Goal: Task Accomplishment & Management: Complete application form

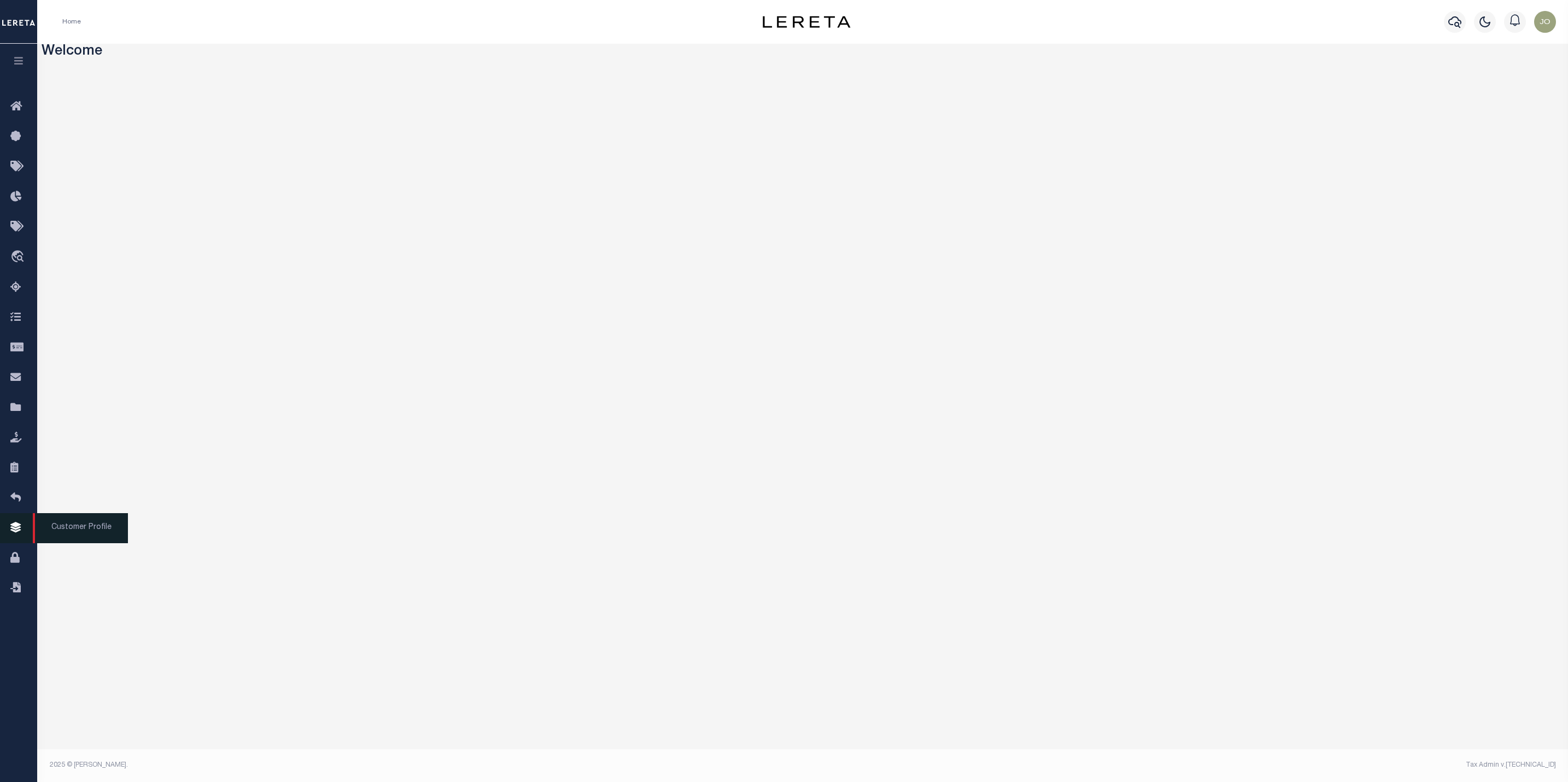
click at [20, 531] on icon at bounding box center [19, 528] width 17 height 14
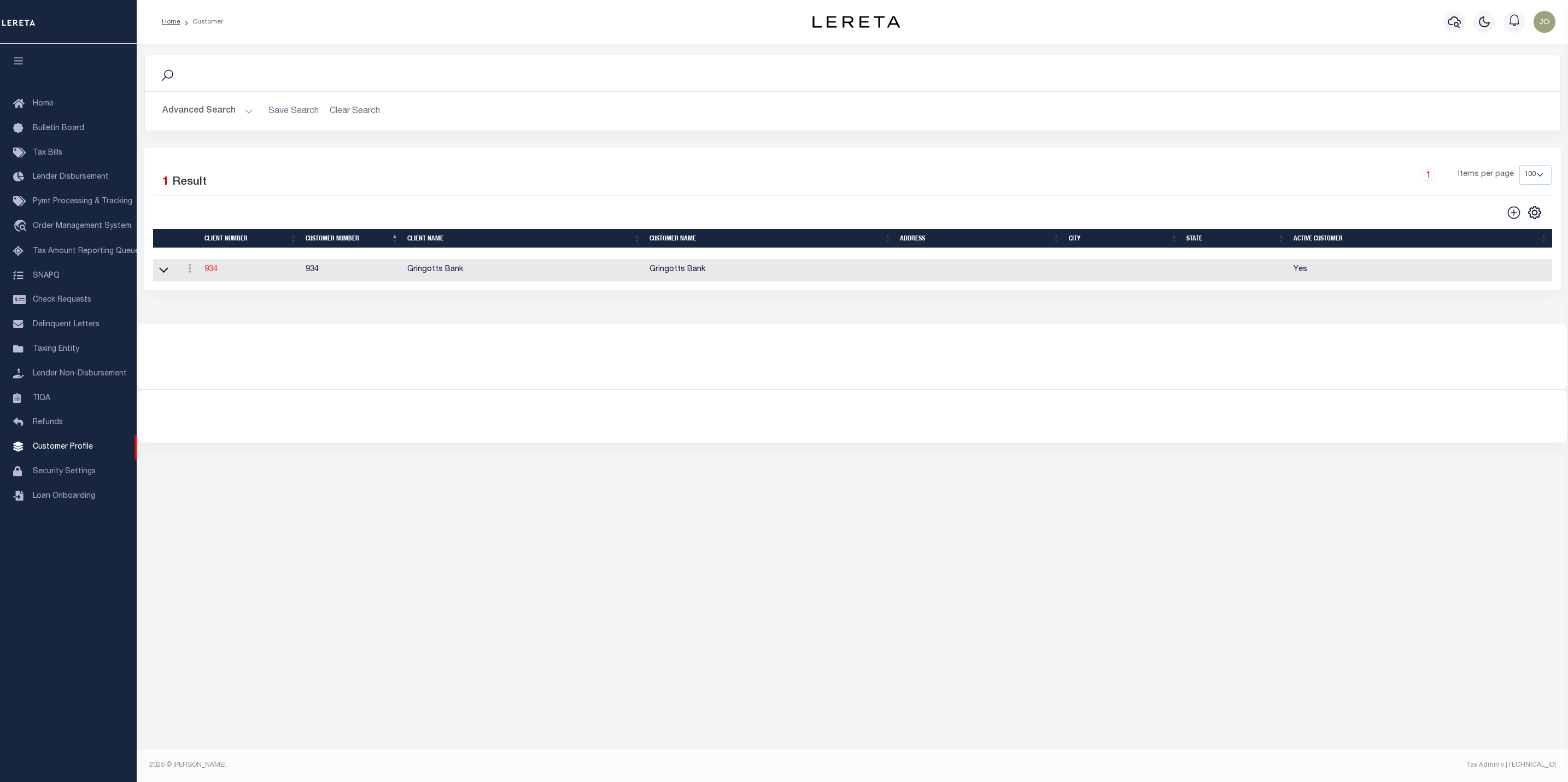
click at [212, 274] on link "934" at bounding box center [211, 269] width 13 height 7
select select
type input "Gringotts Bank"
select select "Mixed Portfolio"
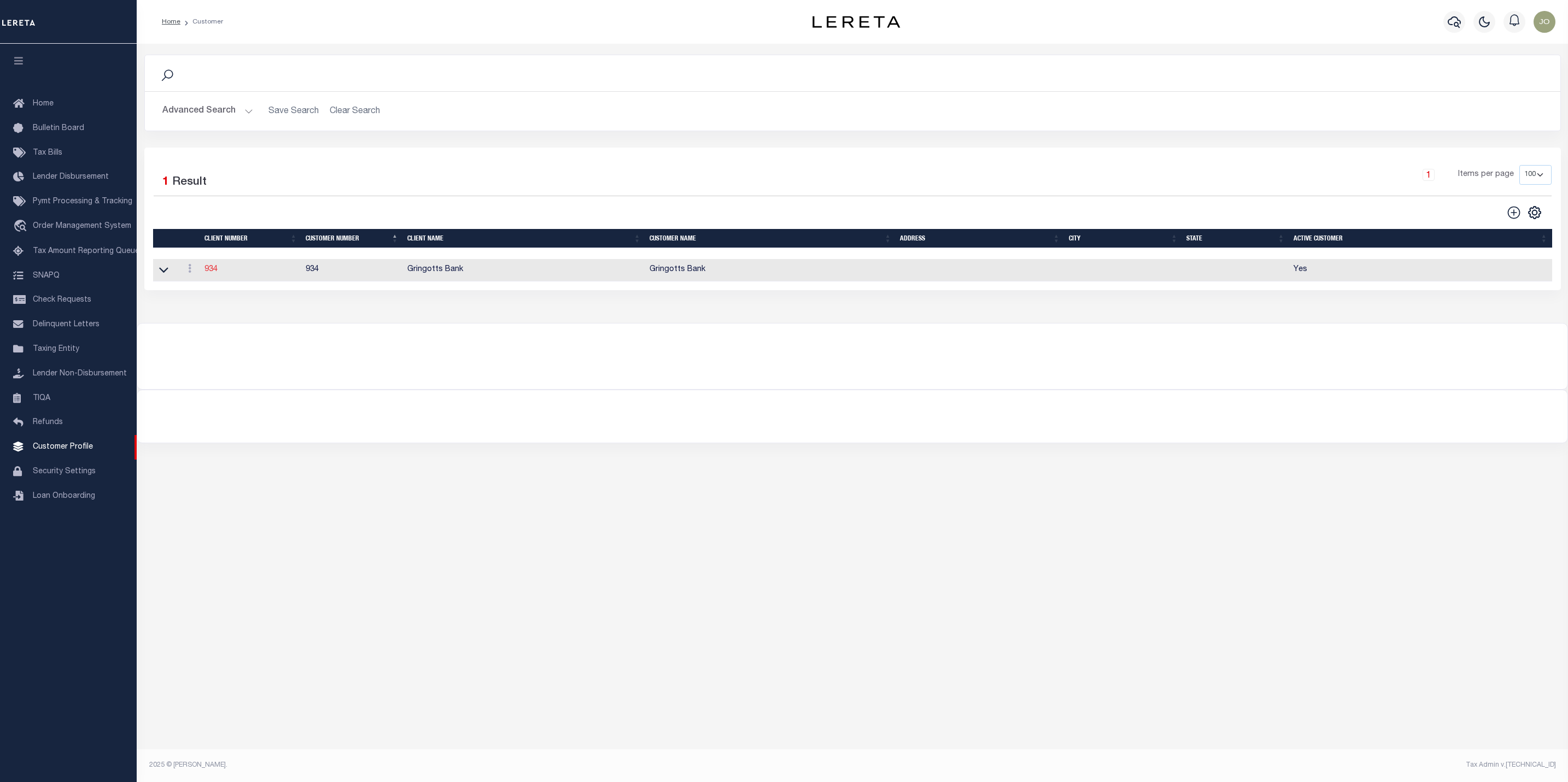
type input "Jose Cabrera"
type input "08/22/2025"
select select "Tier 1"
select select "FIC"
checkbox input "true"
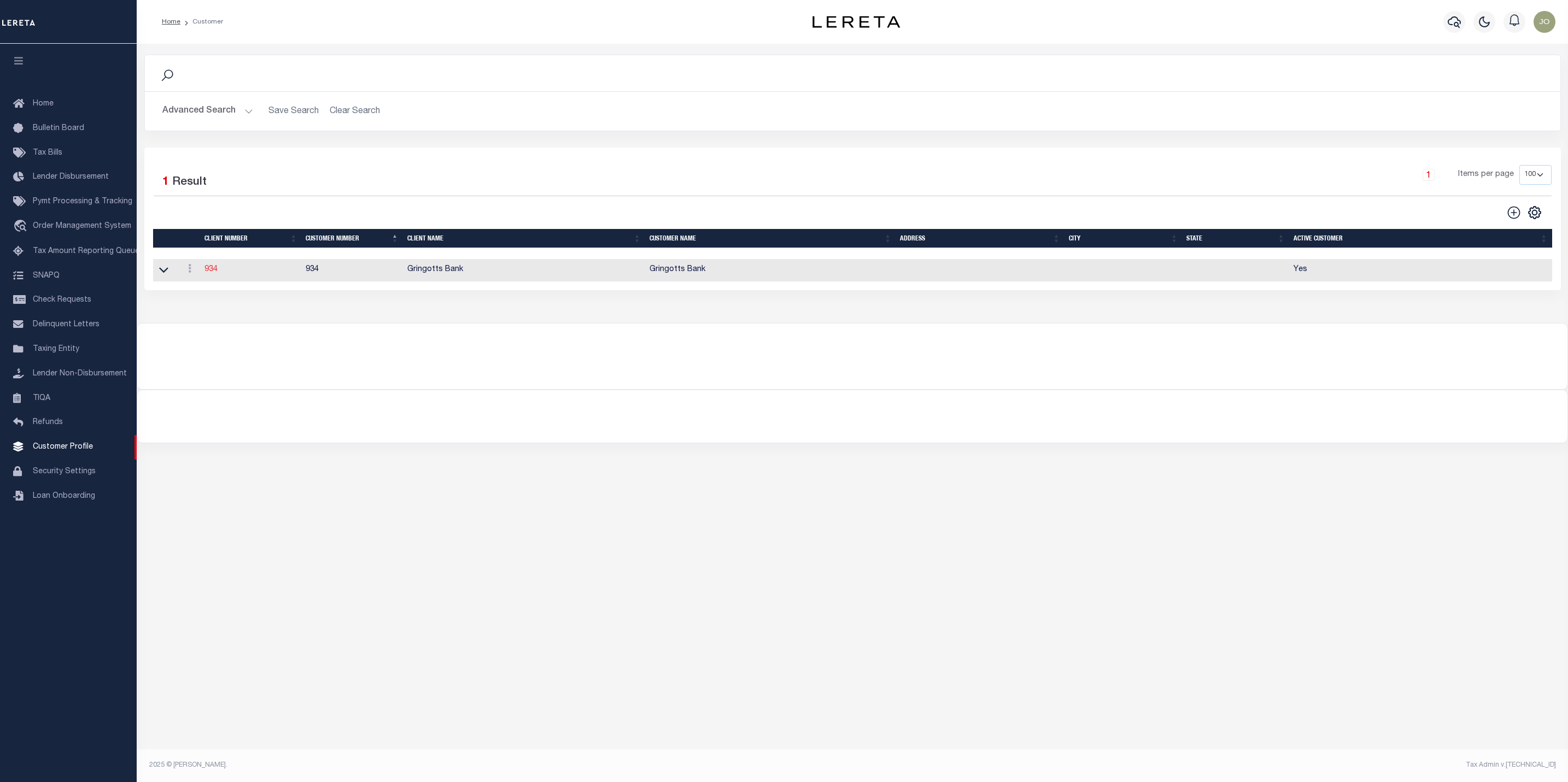
checkbox input "true"
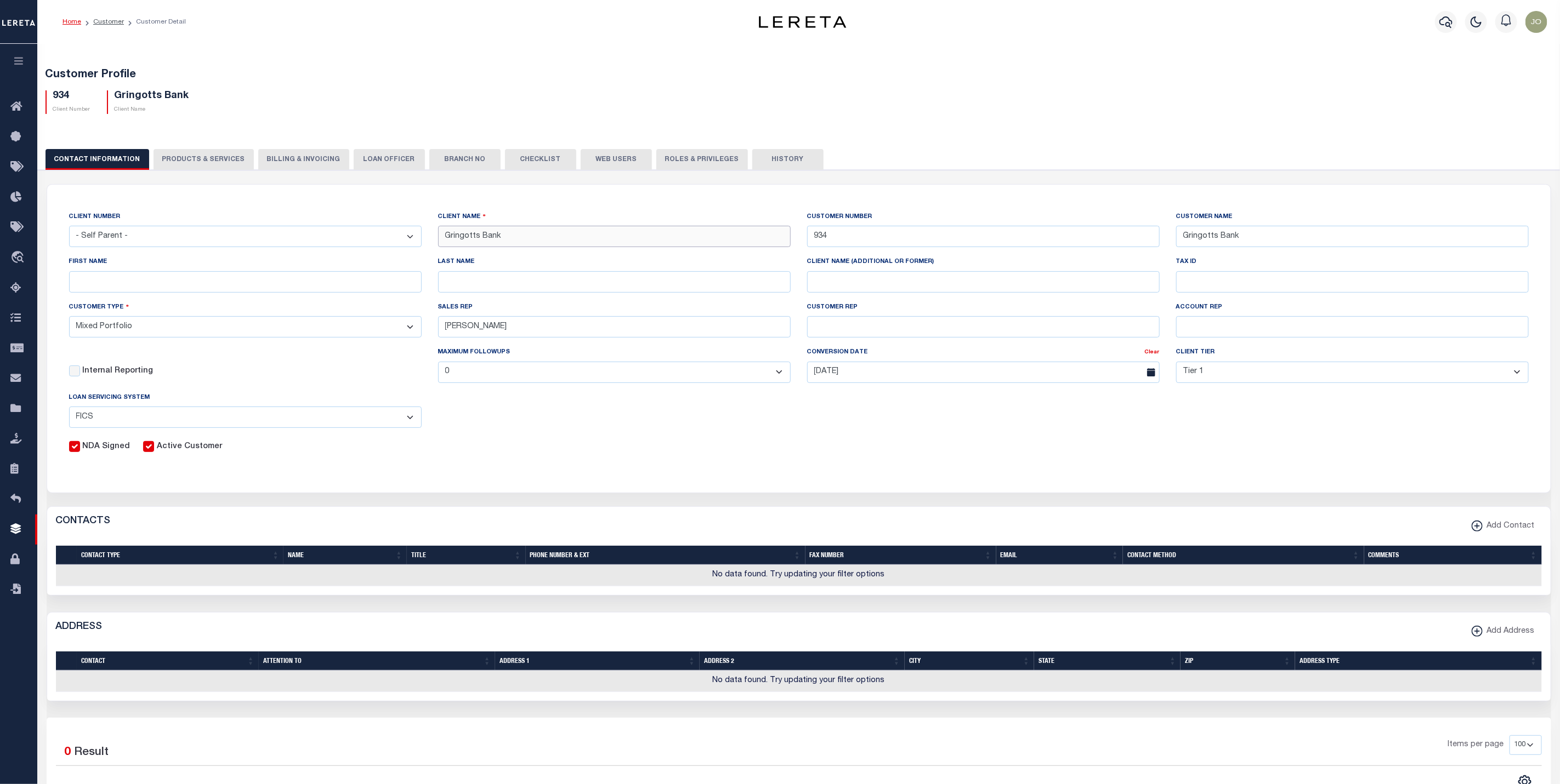
click at [485, 237] on input "Gringotts Bank" at bounding box center [614, 236] width 353 height 22
click at [208, 155] on button "PRODUCTS & SERVICES" at bounding box center [203, 160] width 101 height 21
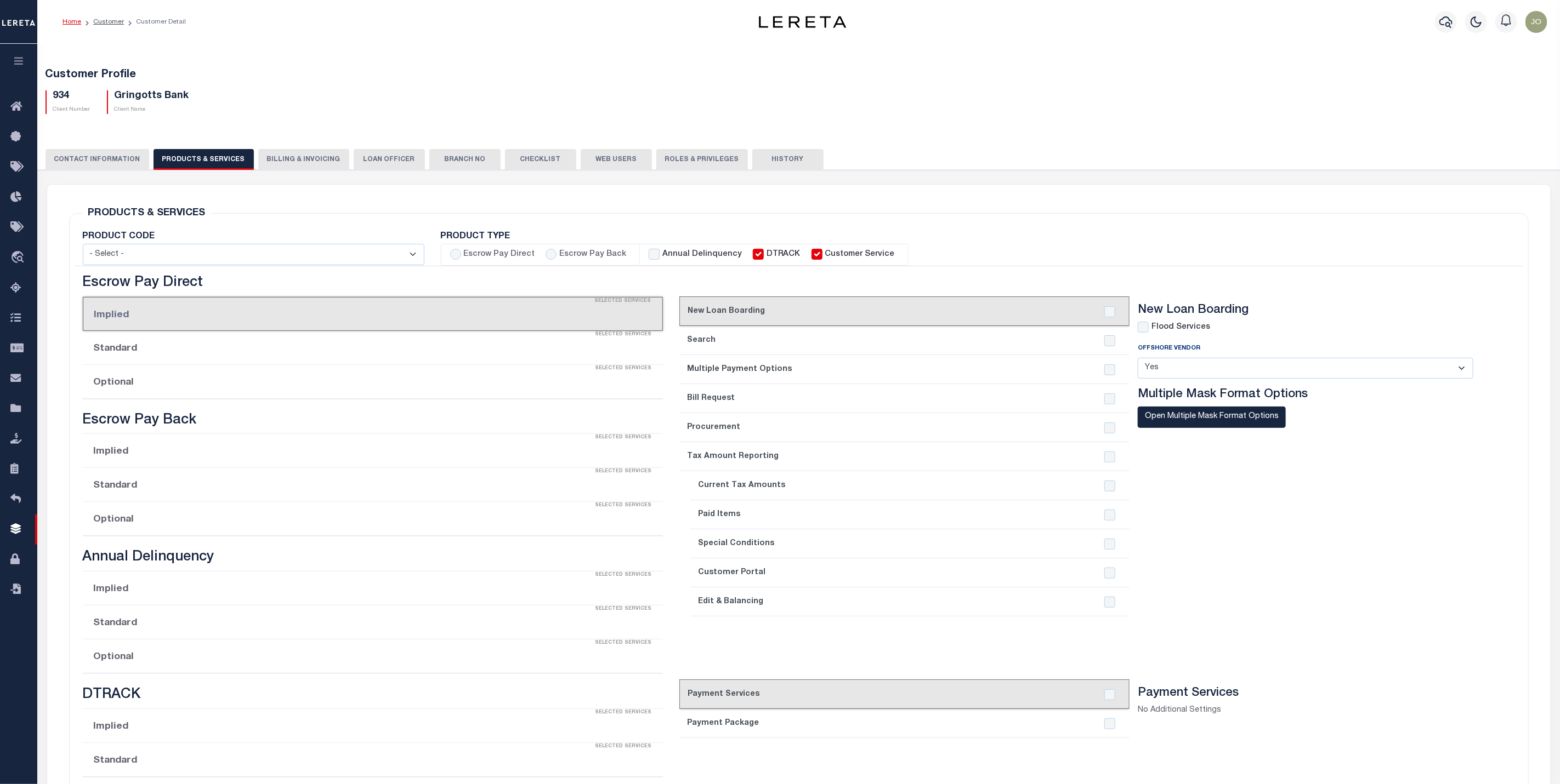
select select "STX"
radio input "true"
checkbox input "true"
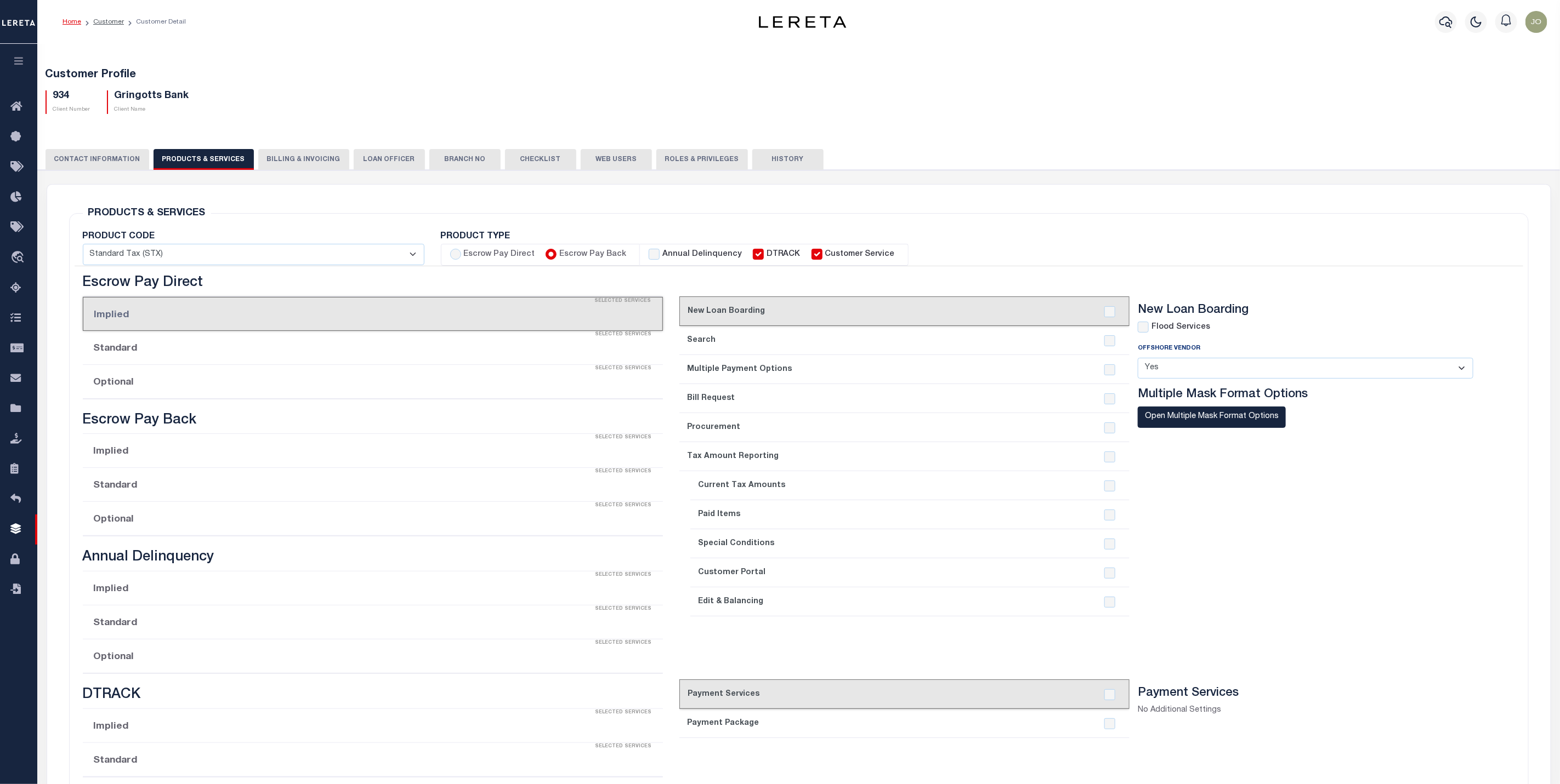
checkbox input "true"
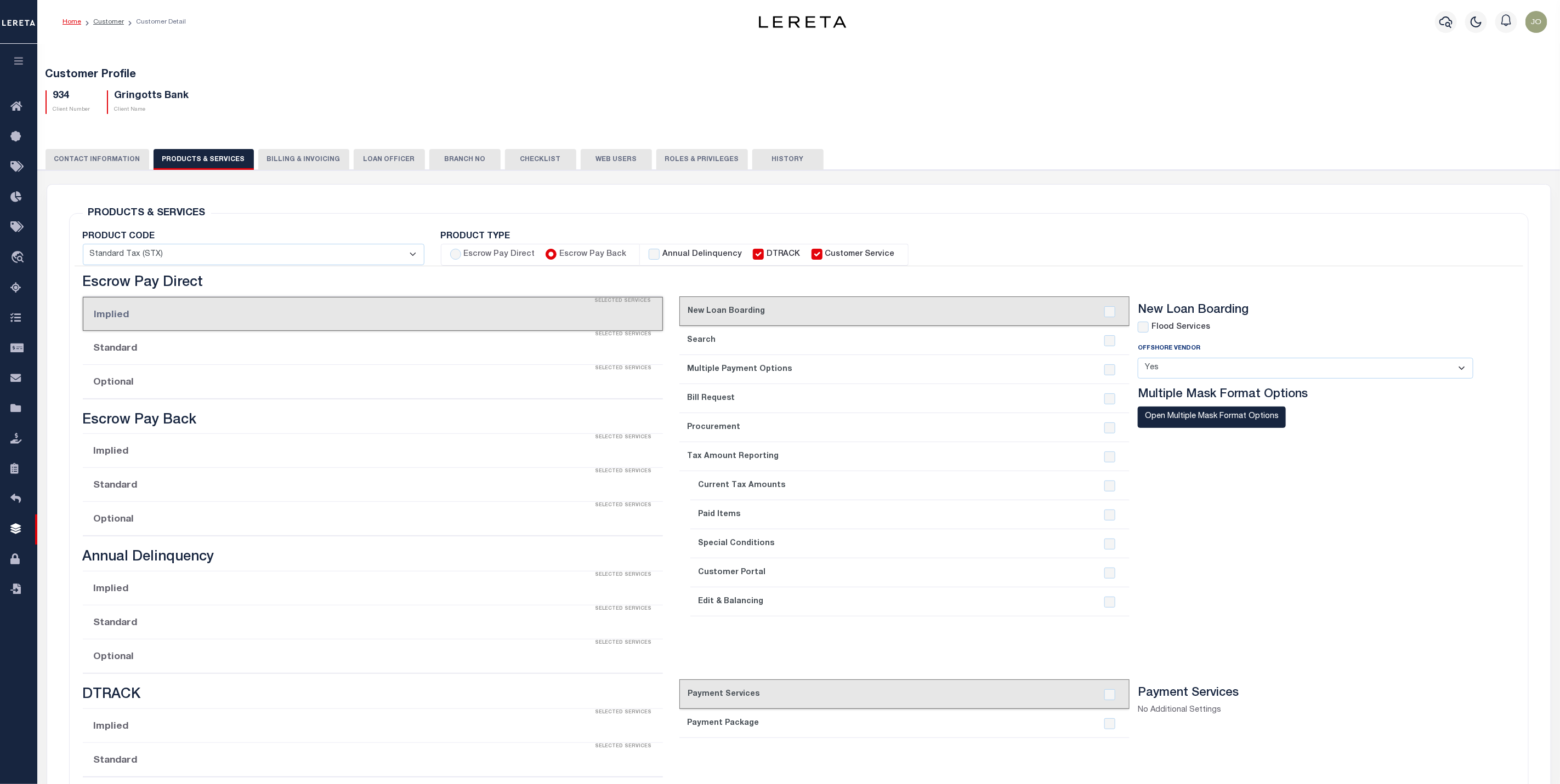
checkbox input "true"
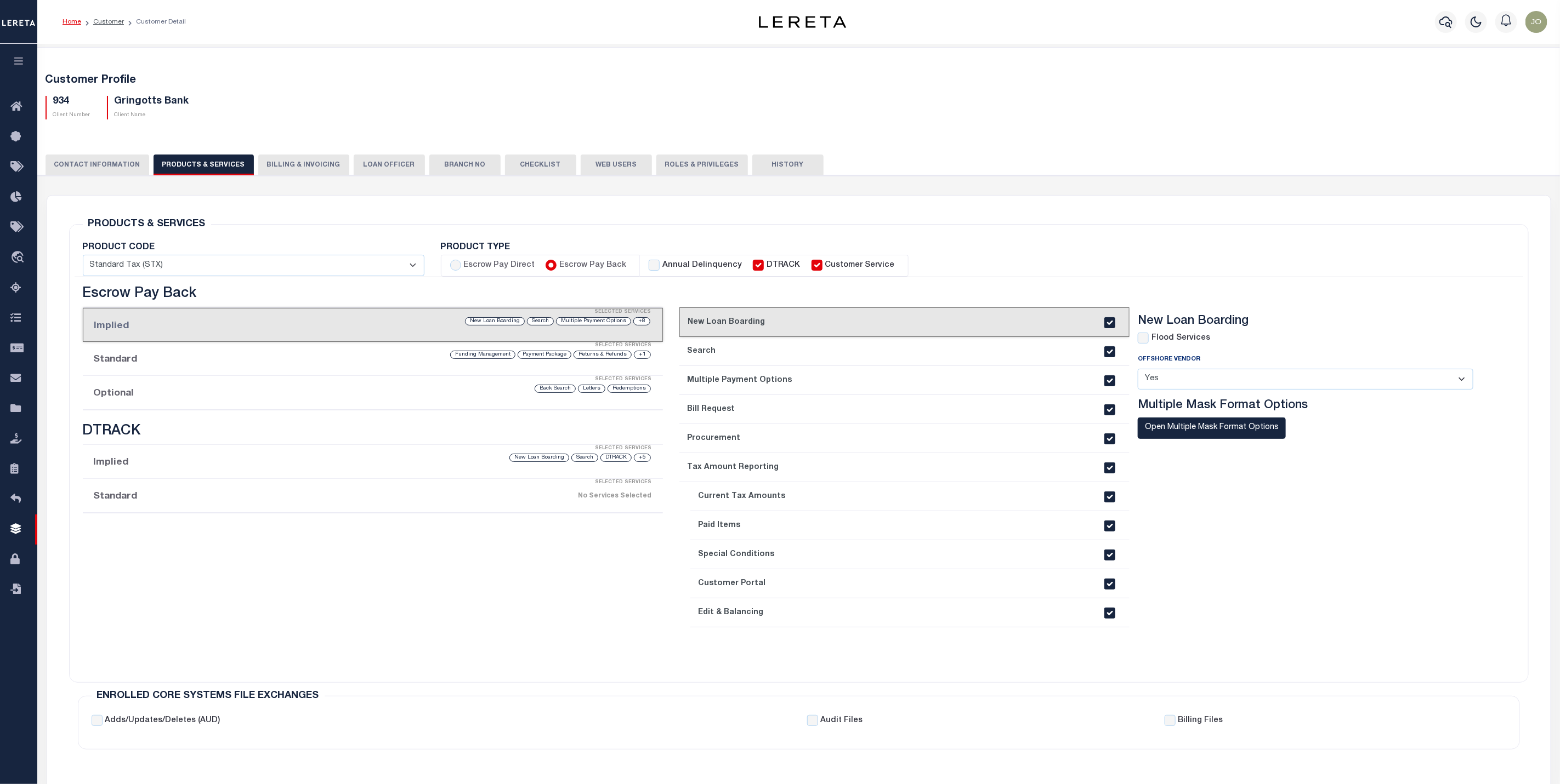
click at [284, 354] on div "Selected Services" at bounding box center [384, 346] width 580 height 22
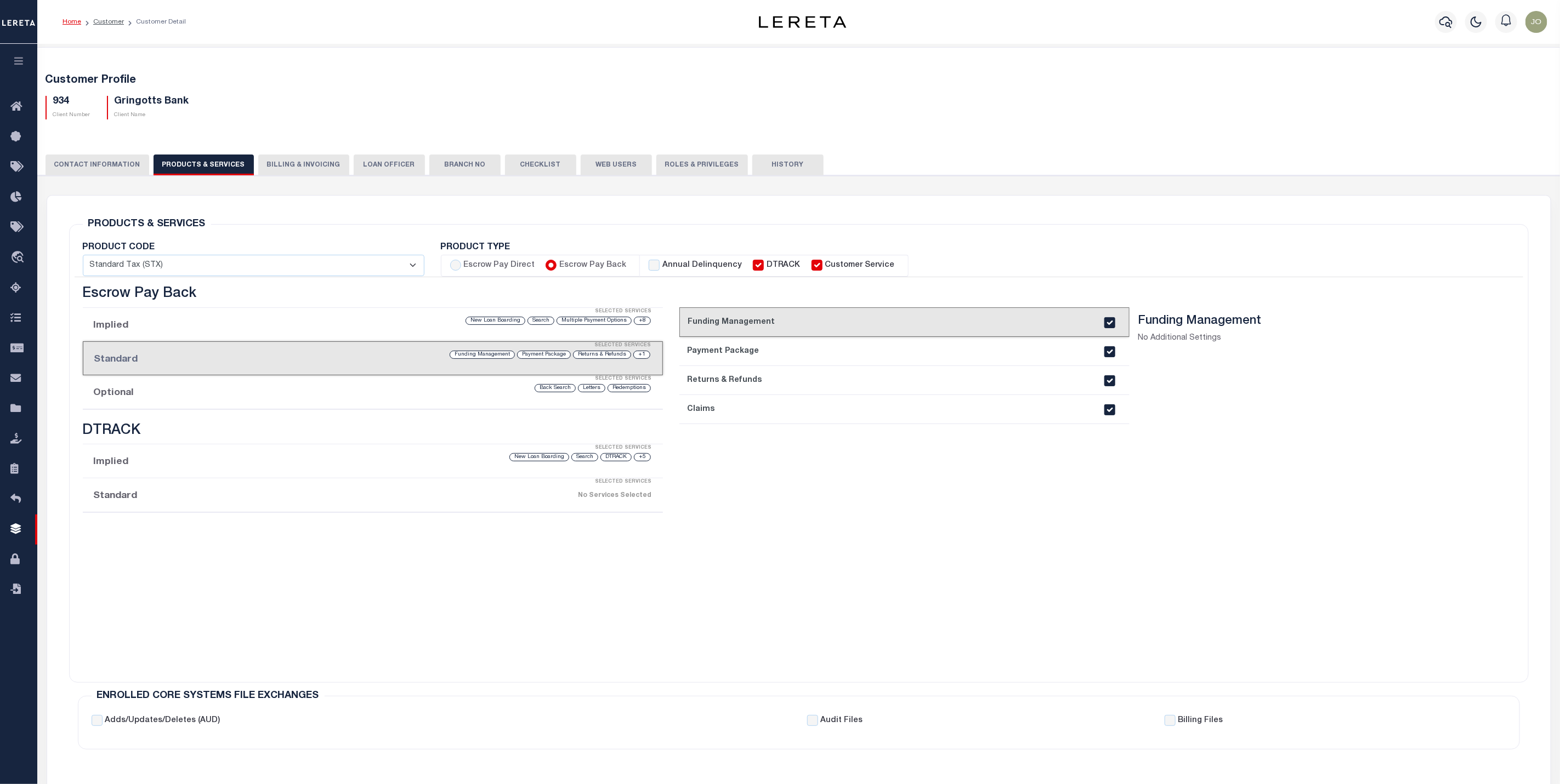
click at [535, 390] on div "Selected Services" at bounding box center [384, 379] width 580 height 22
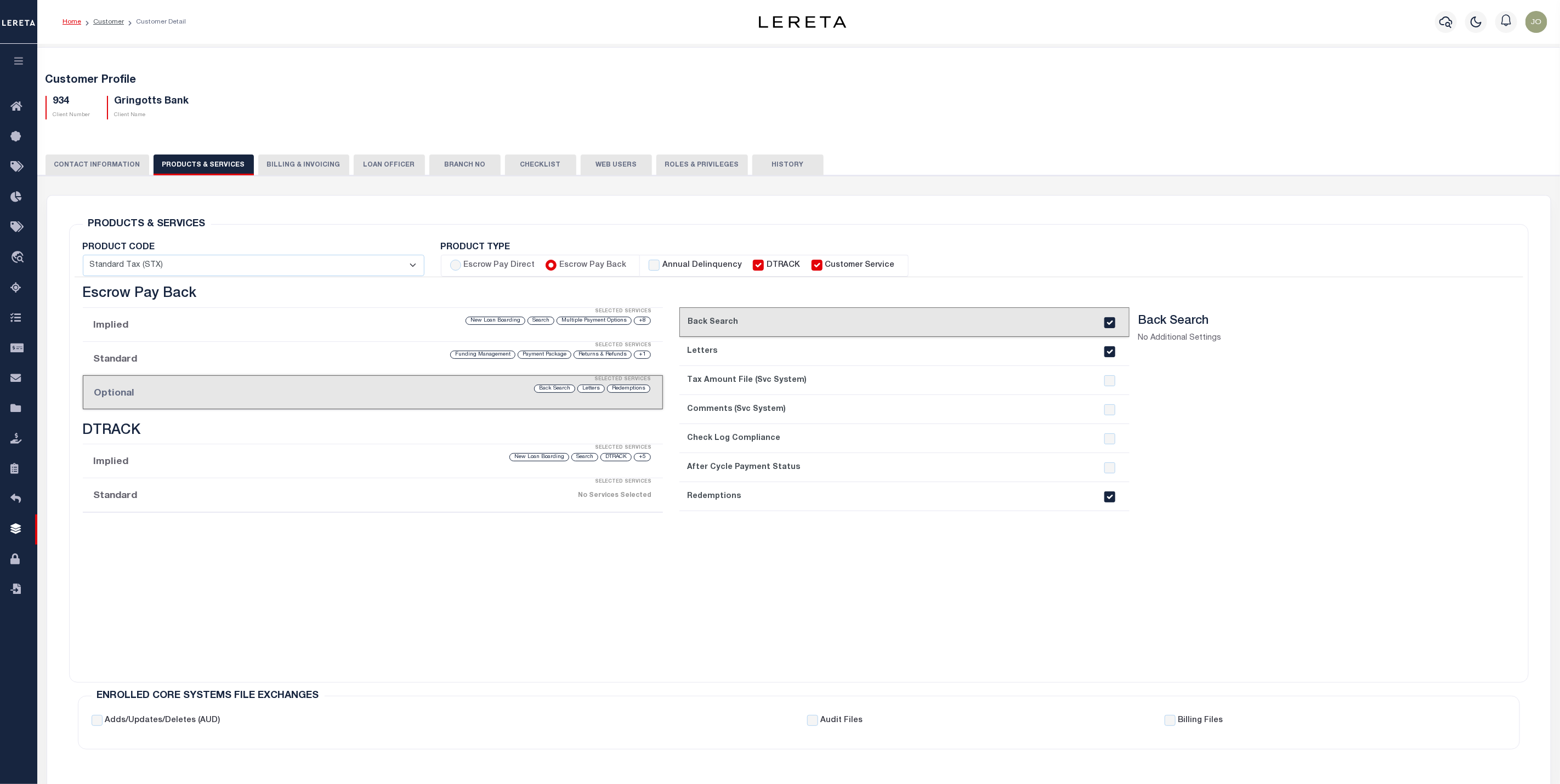
click at [308, 466] on li "Implied Selected Services +5 DTRACK Search New Loan Boarding" at bounding box center [372, 461] width 580 height 34
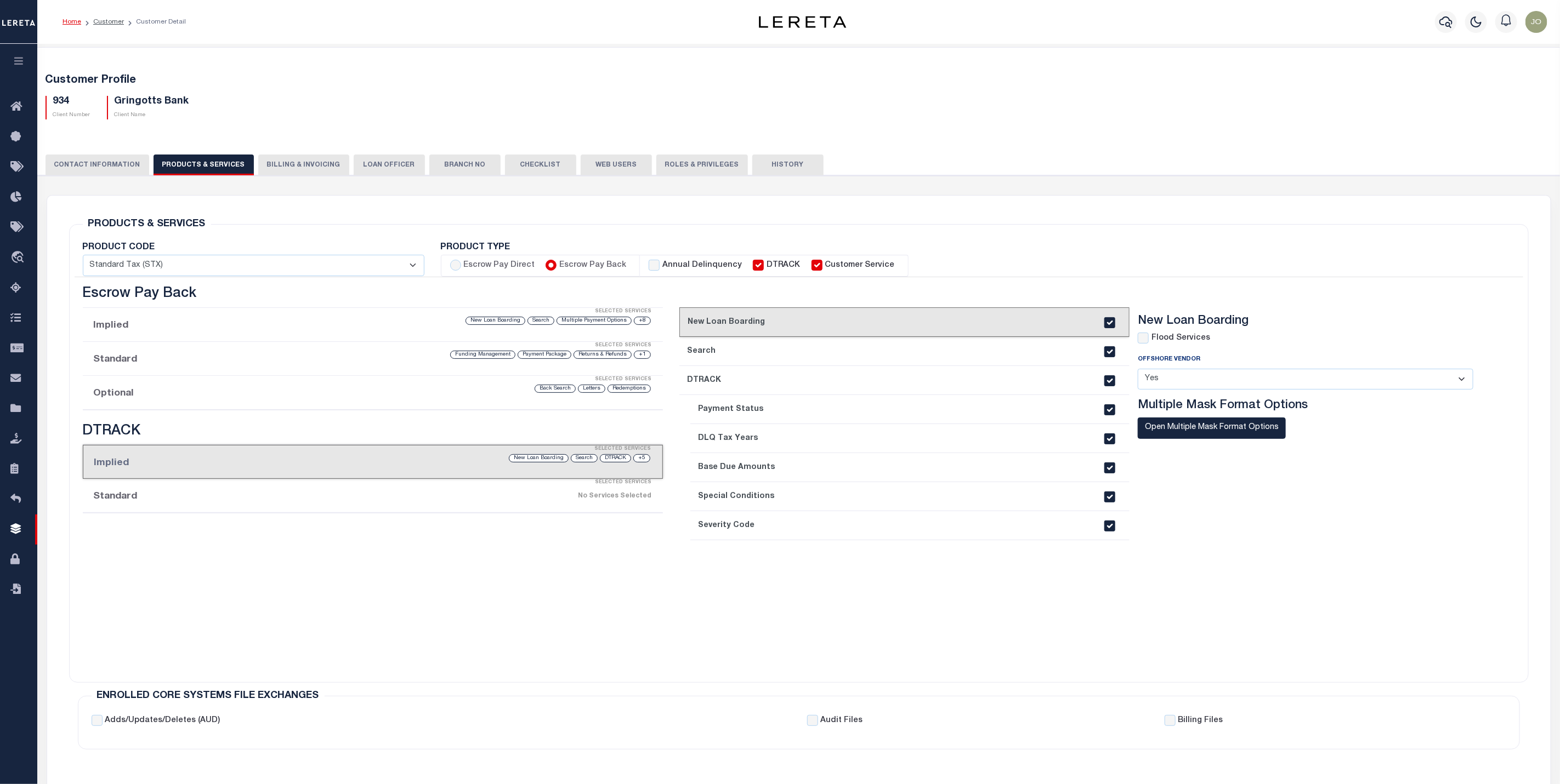
click at [617, 626] on div "Escrow Pay Direct Implied Selected Services No Services Selected Standard Selec…" at bounding box center [372, 477] width 596 height 383
click at [303, 165] on button "Billing & Invoicing" at bounding box center [304, 165] width 91 height 21
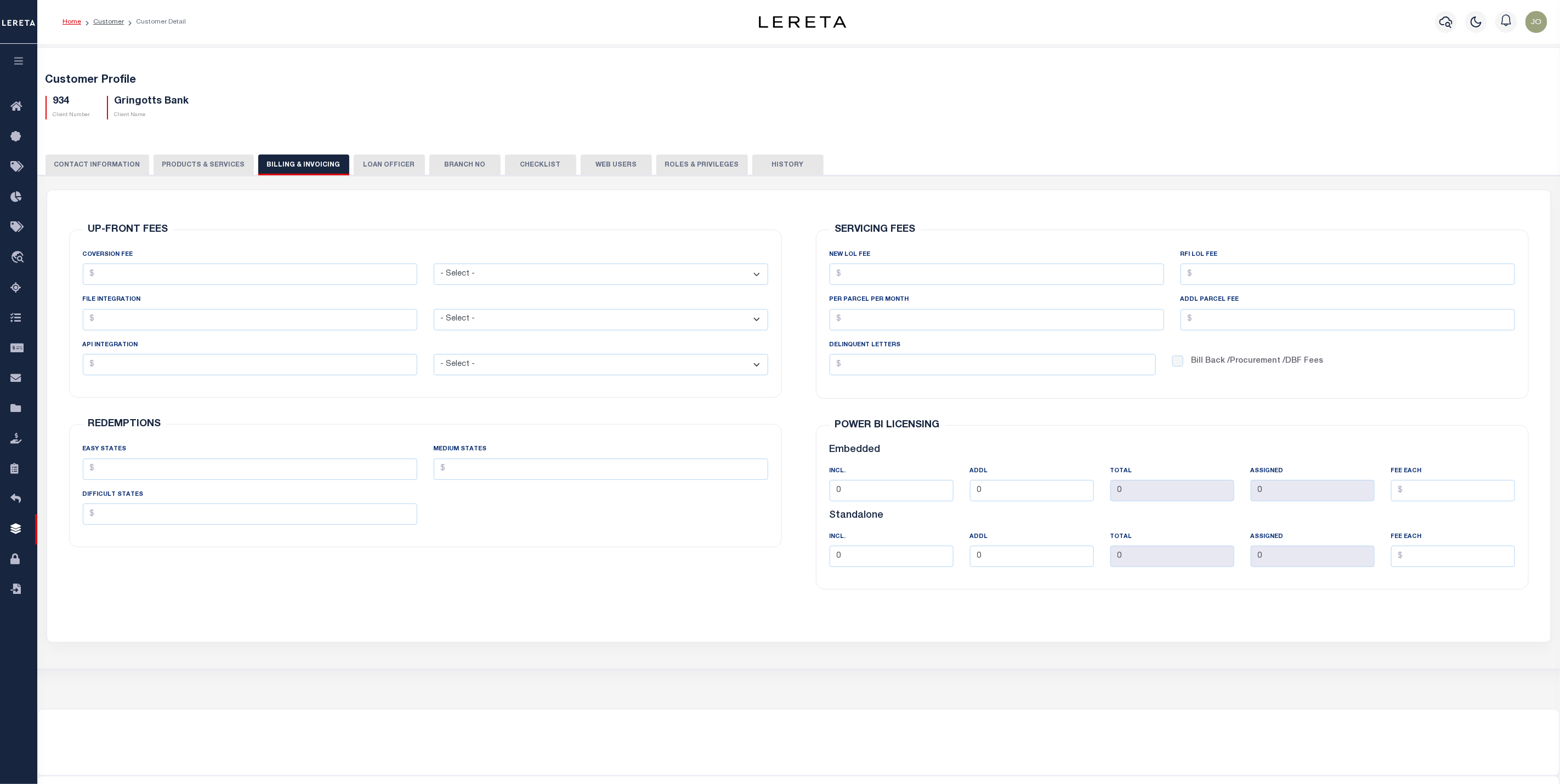
click at [366, 166] on button "LOAN OFFICER" at bounding box center [389, 165] width 72 height 21
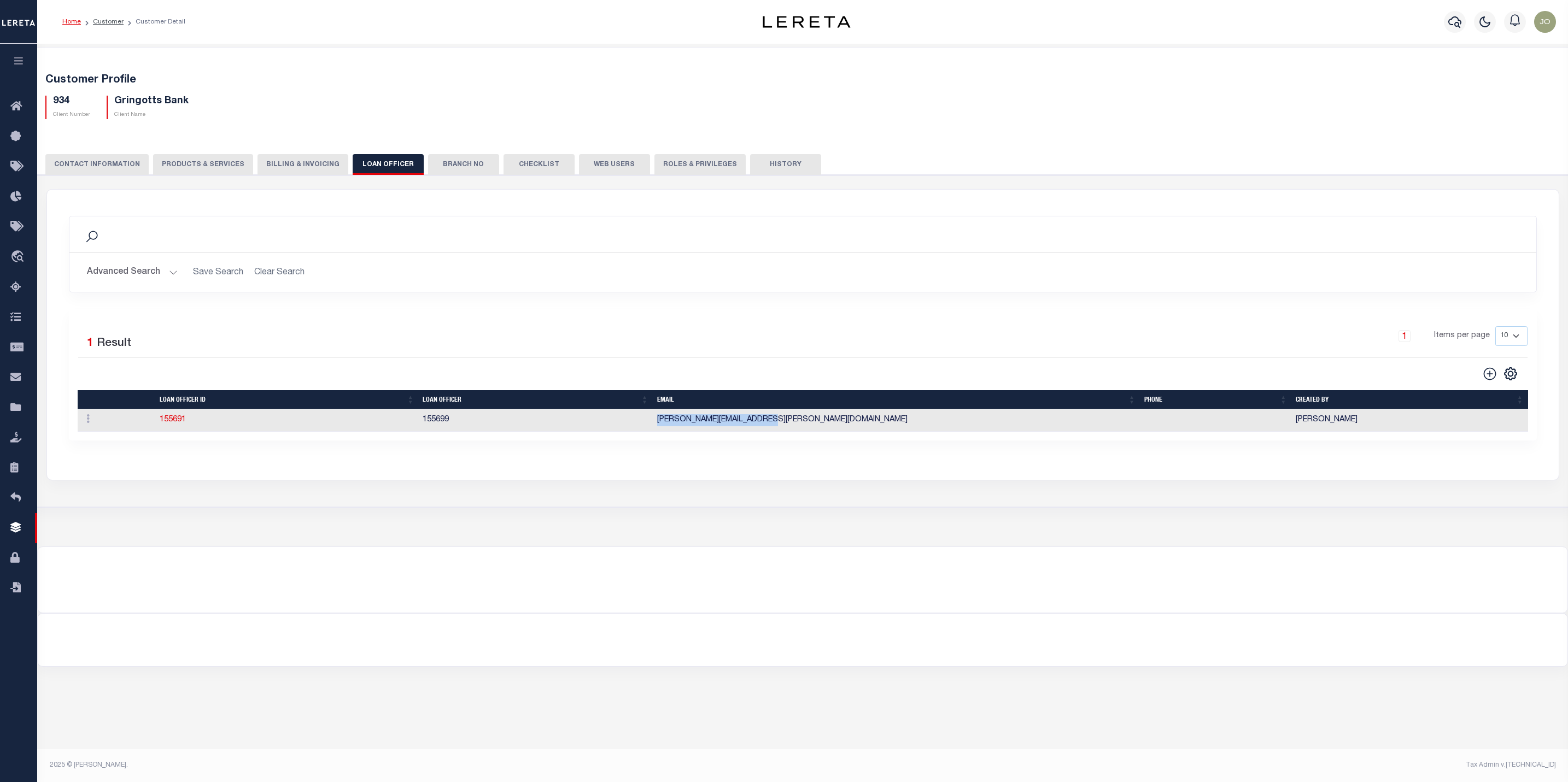
drag, startPoint x: 763, startPoint y: 421, endPoint x: 658, endPoint y: 425, distance: 105.1
click at [658, 425] on td "jose.cabrera@accumatch.com" at bounding box center [897, 421] width 487 height 22
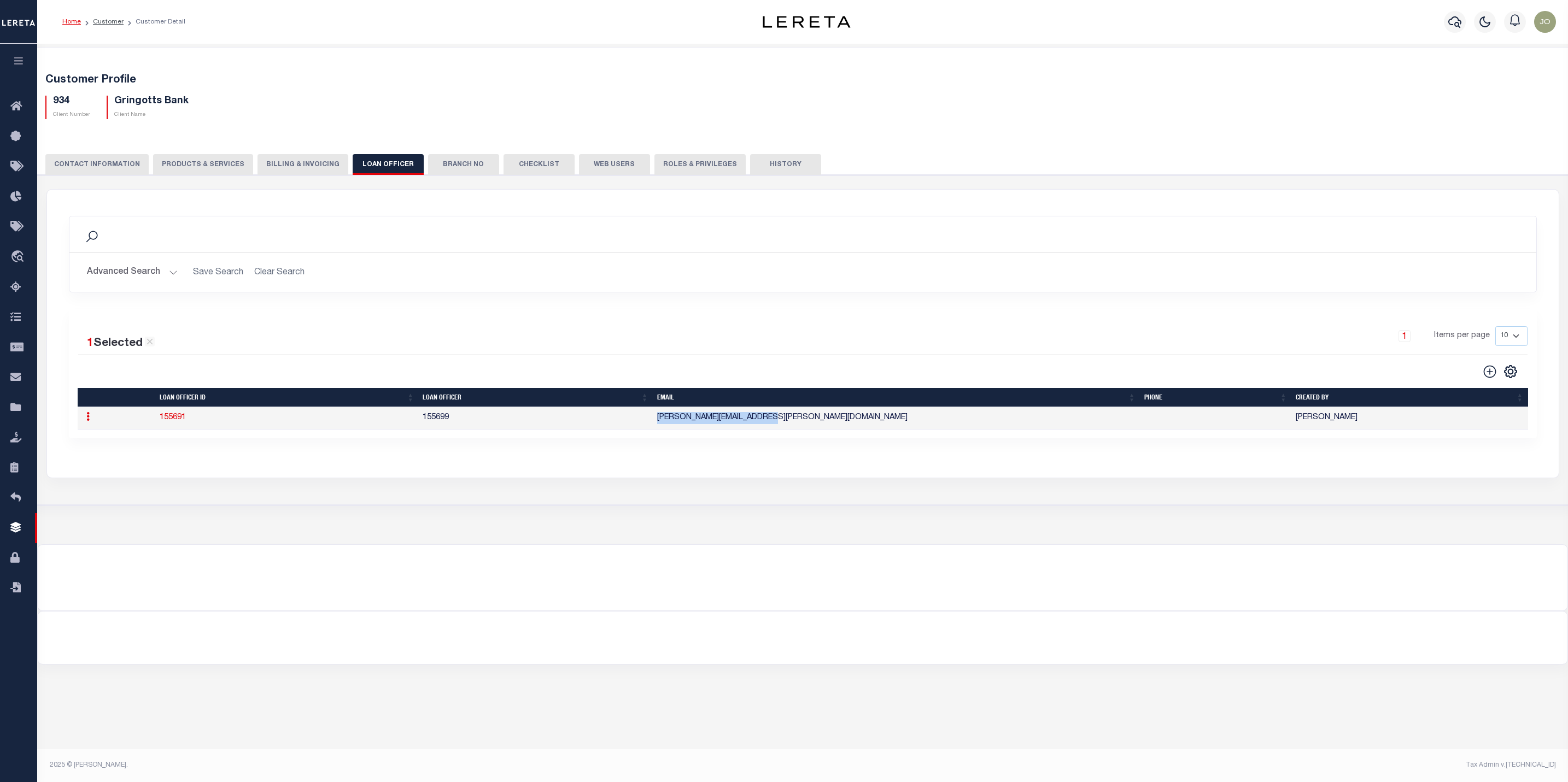
copy td "jose.cabrera@accumatch.com"
click at [313, 159] on button "Billing & Invoicing" at bounding box center [303, 165] width 91 height 21
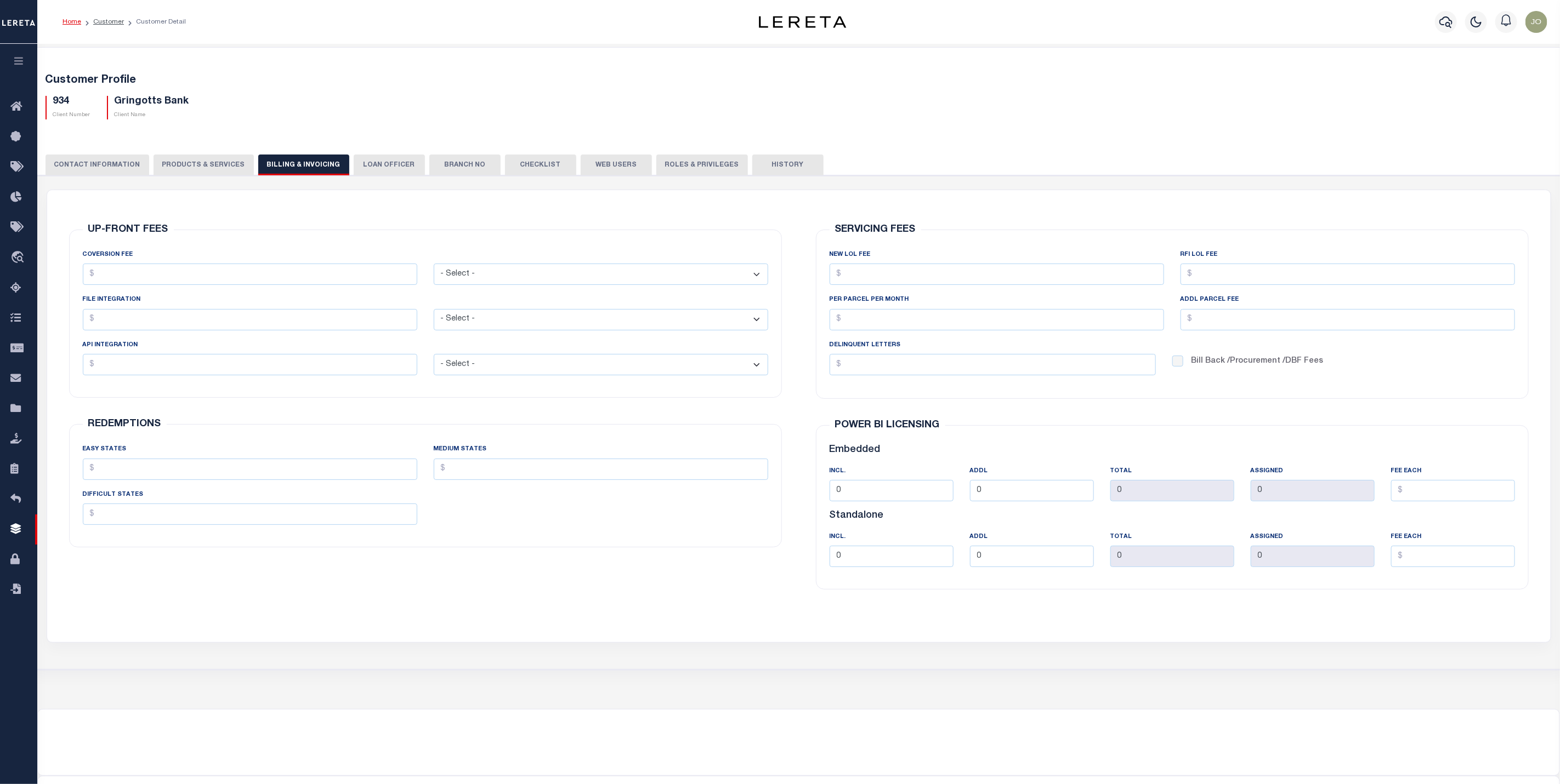
click at [451, 165] on button "Branch No" at bounding box center [465, 165] width 72 height 21
